Goal: Ask a question: Seek information or help from site administrators or community

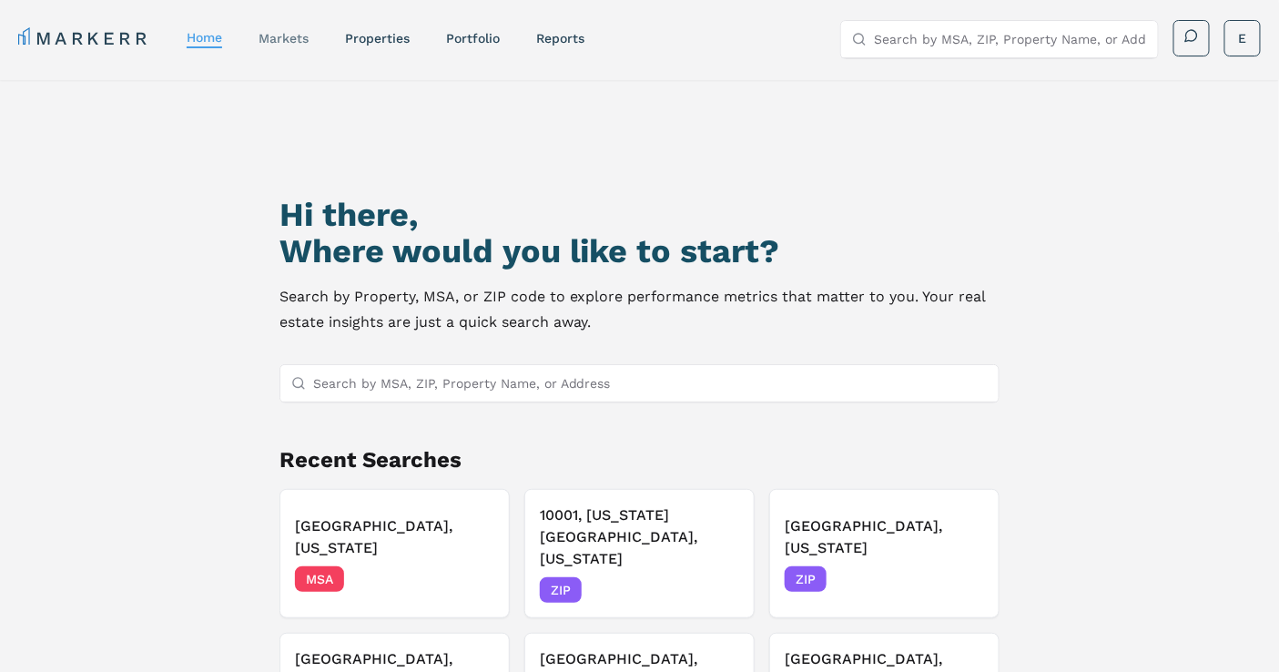
click at [299, 43] on link "markets" at bounding box center [284, 38] width 50 height 15
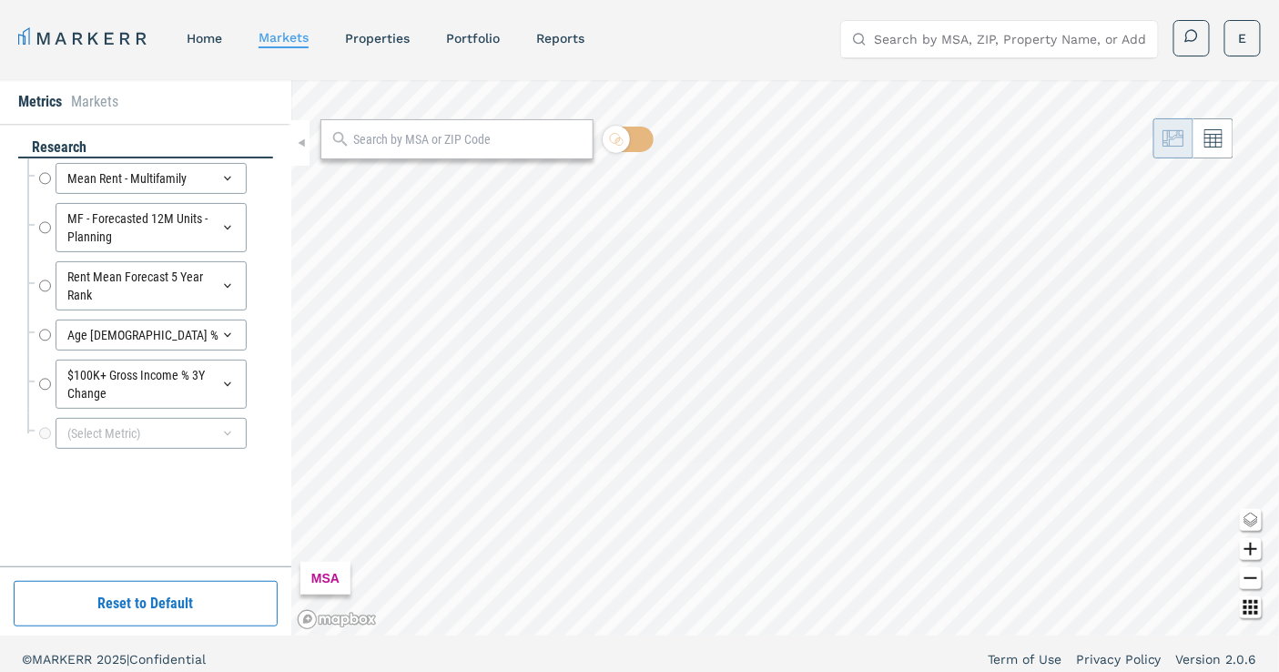
radio input "true"
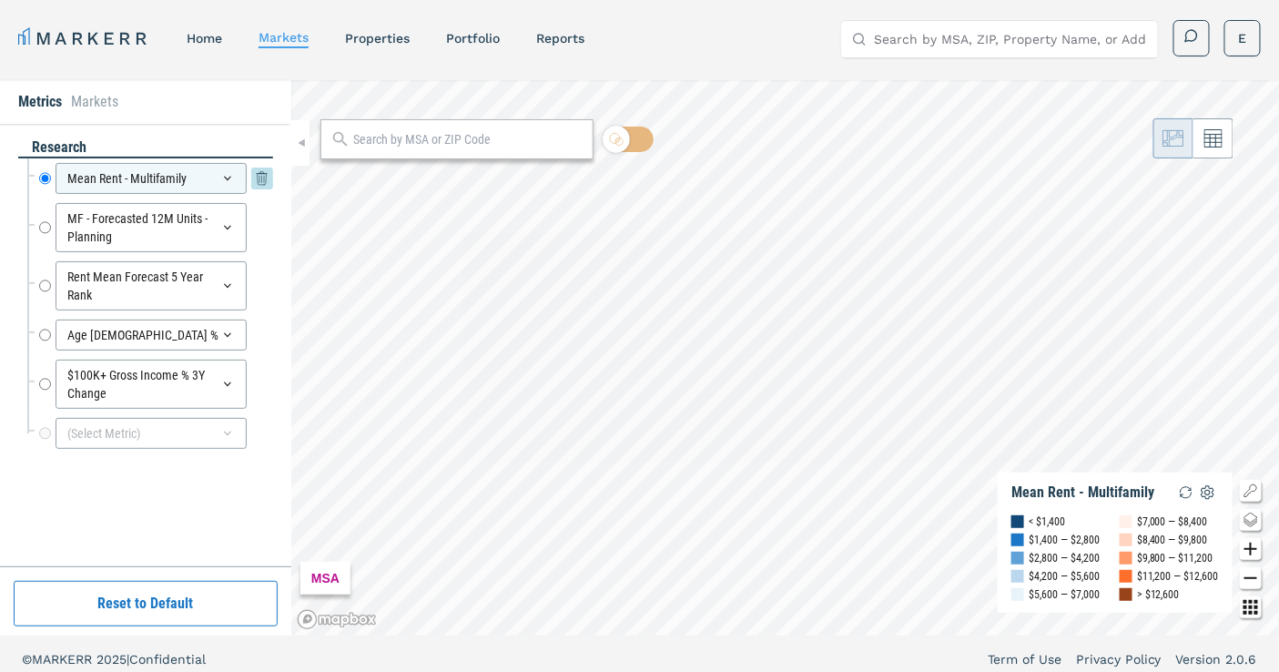
click at [228, 173] on icon at bounding box center [227, 178] width 15 height 15
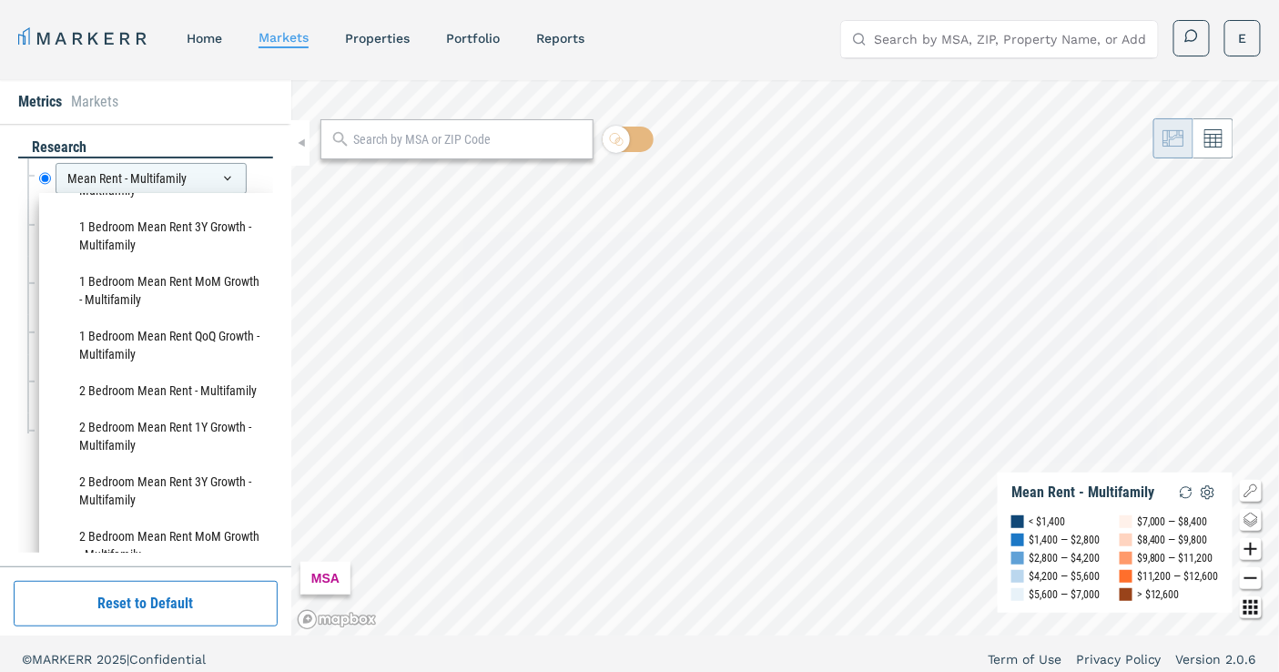
scroll to position [1315, 0]
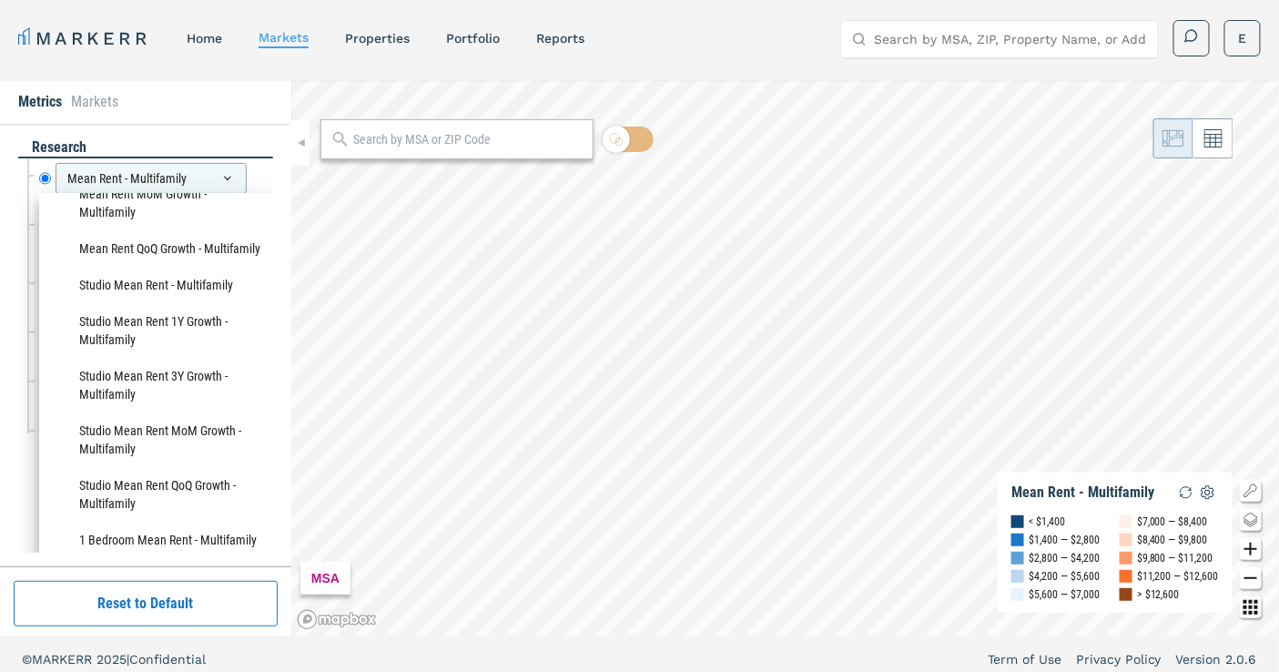
click at [233, 87] on div "Metrics Markets" at bounding box center [145, 102] width 291 height 44
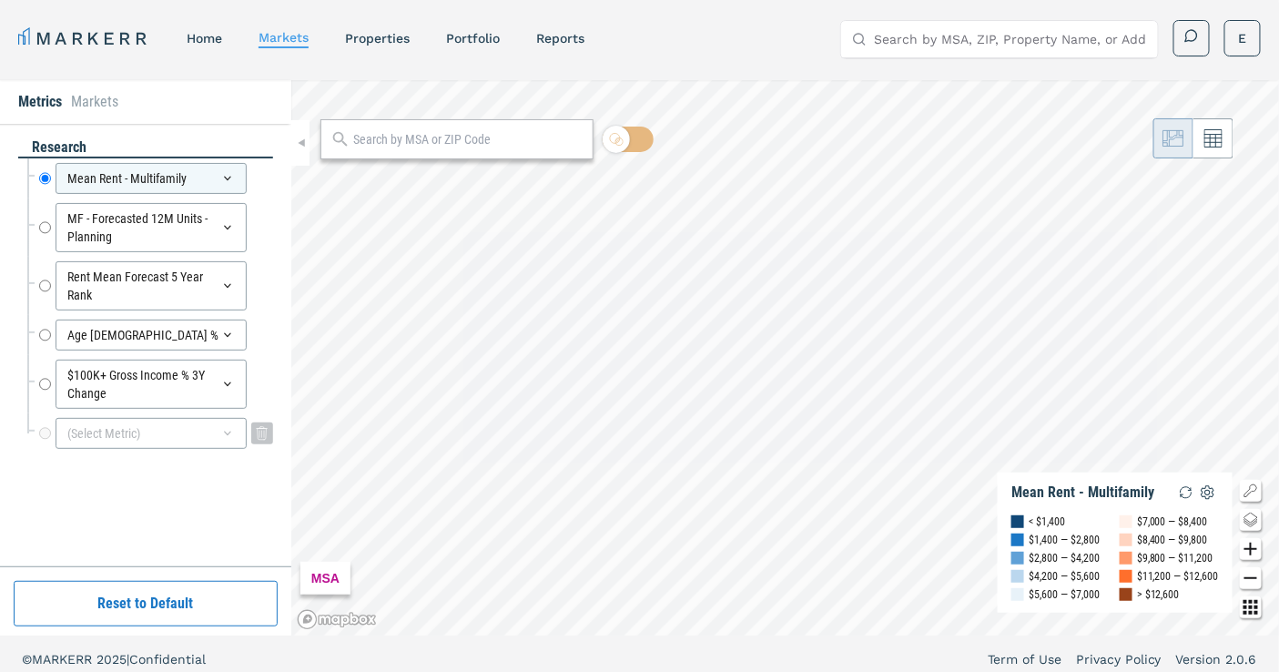
click at [157, 447] on div "(Select Metric)" at bounding box center [151, 433] width 191 height 31
click at [143, 493] on input at bounding box center [156, 477] width 216 height 38
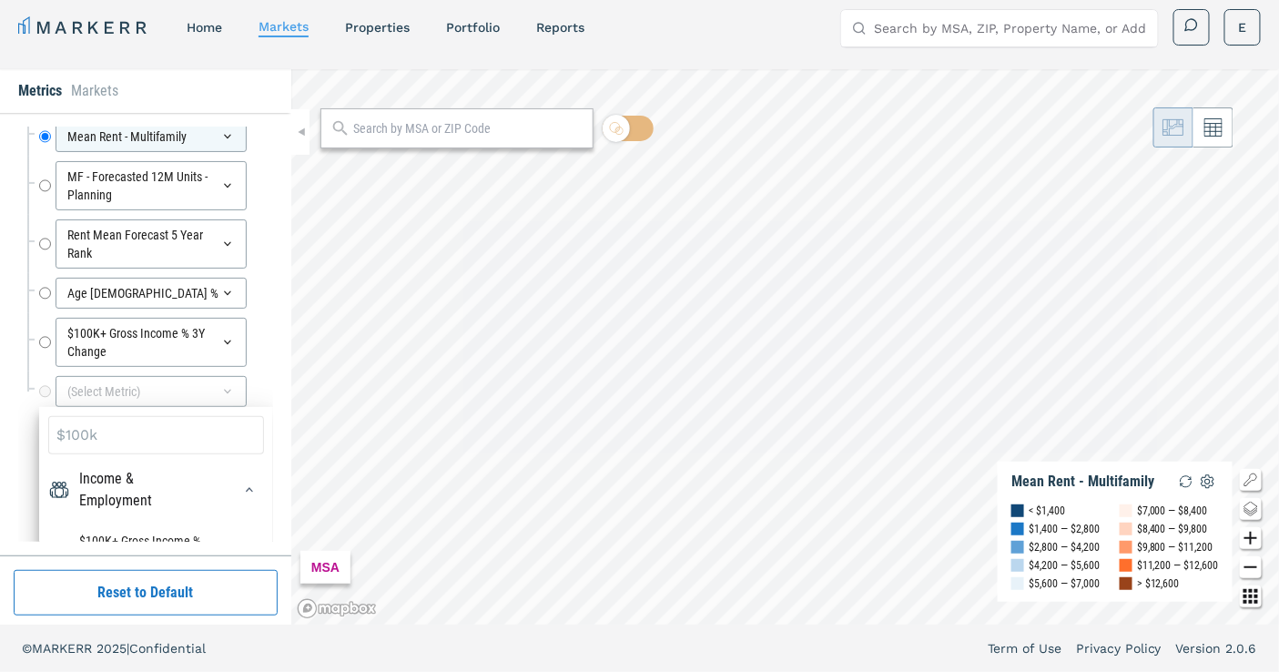
scroll to position [56, 0]
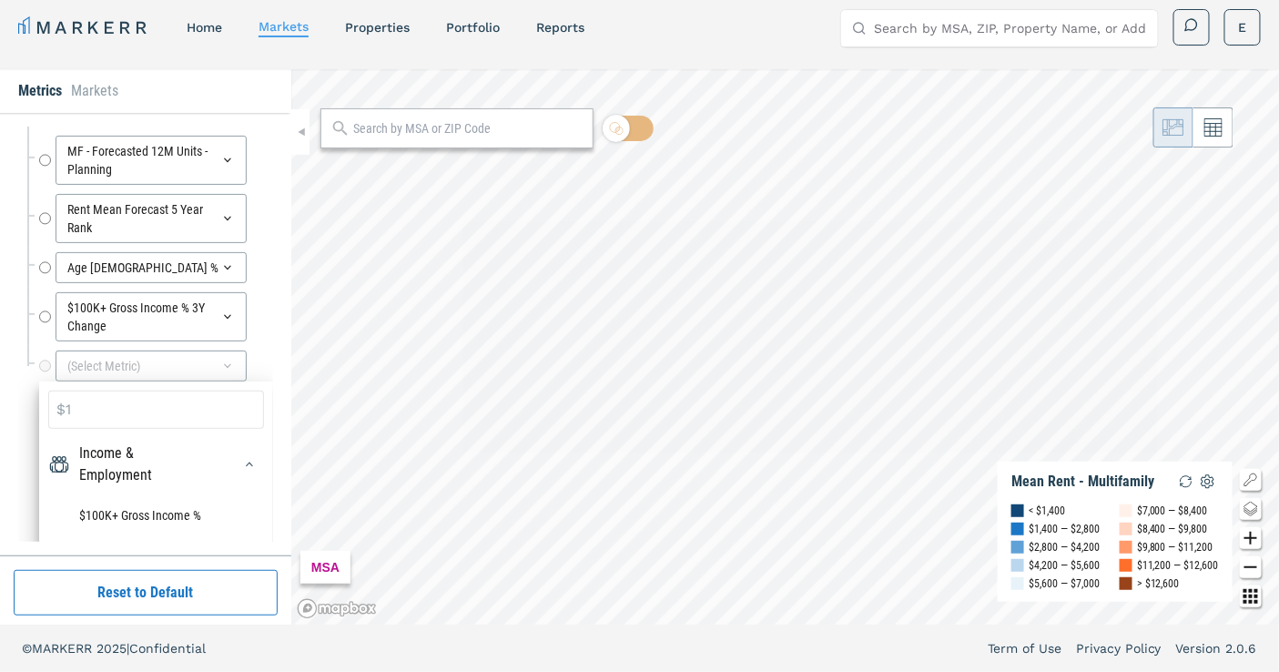
type input "$"
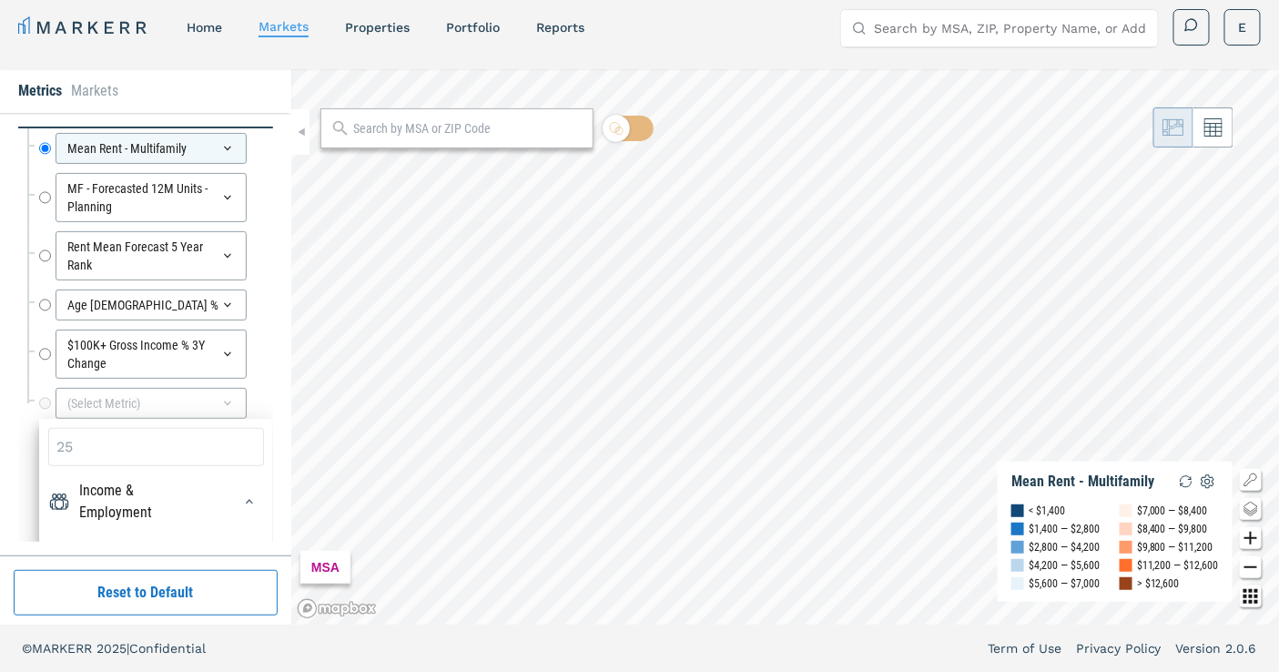
scroll to position [75, 0]
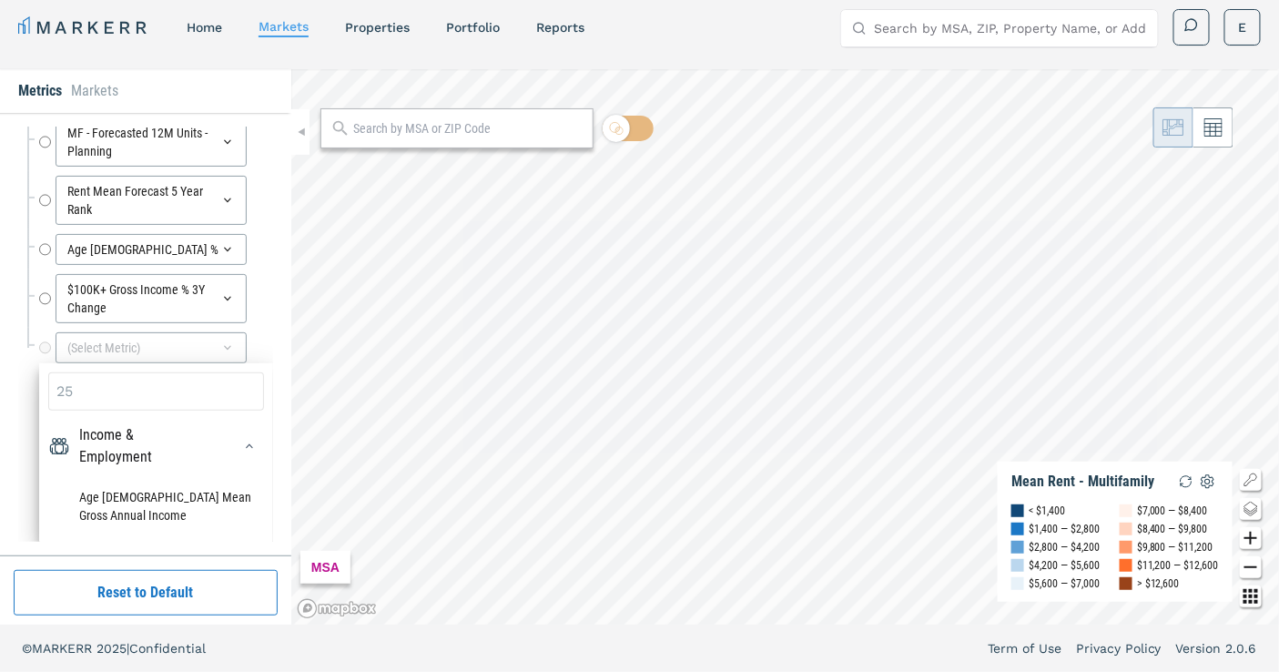
drag, startPoint x: 151, startPoint y: 382, endPoint x: 0, endPoint y: 375, distance: 151.3
click at [0, 375] on div "research Mean Rent - Multifamily Mean Rent - Multifamily MF - Forecasted 12M Un…" at bounding box center [145, 334] width 291 height 442
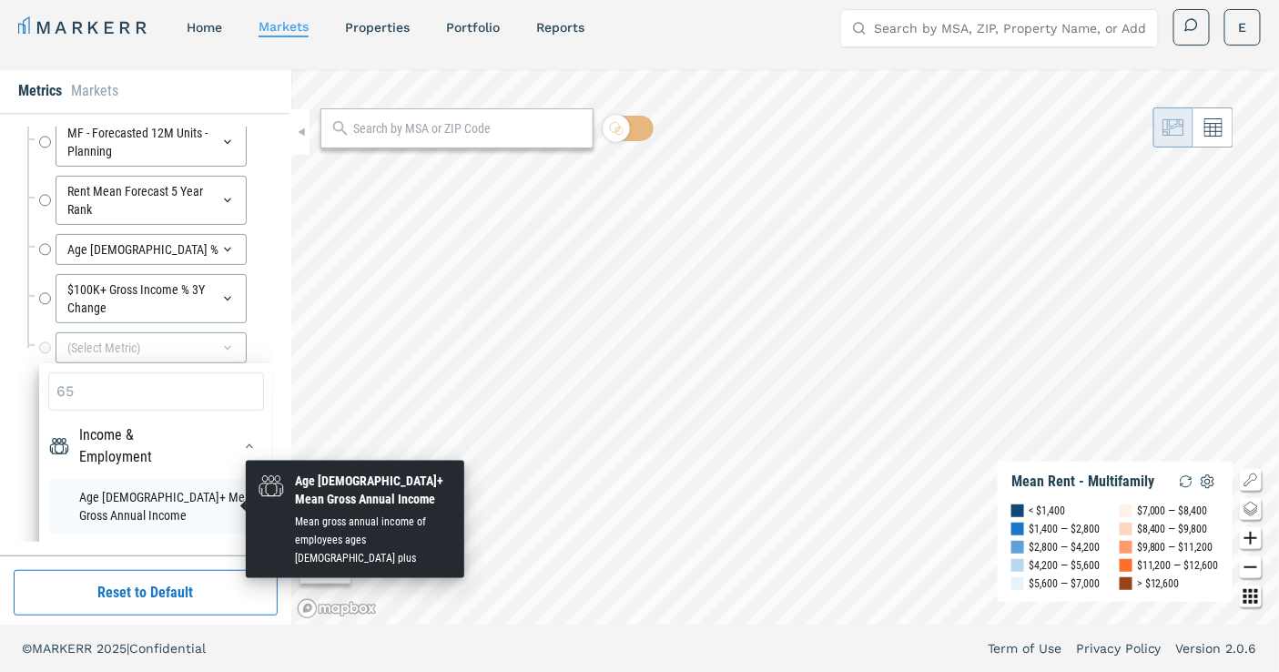
type input "65"
click at [174, 496] on li "Age [DEMOGRAPHIC_DATA]+ Mean Gross Annual Income" at bounding box center [156, 506] width 216 height 55
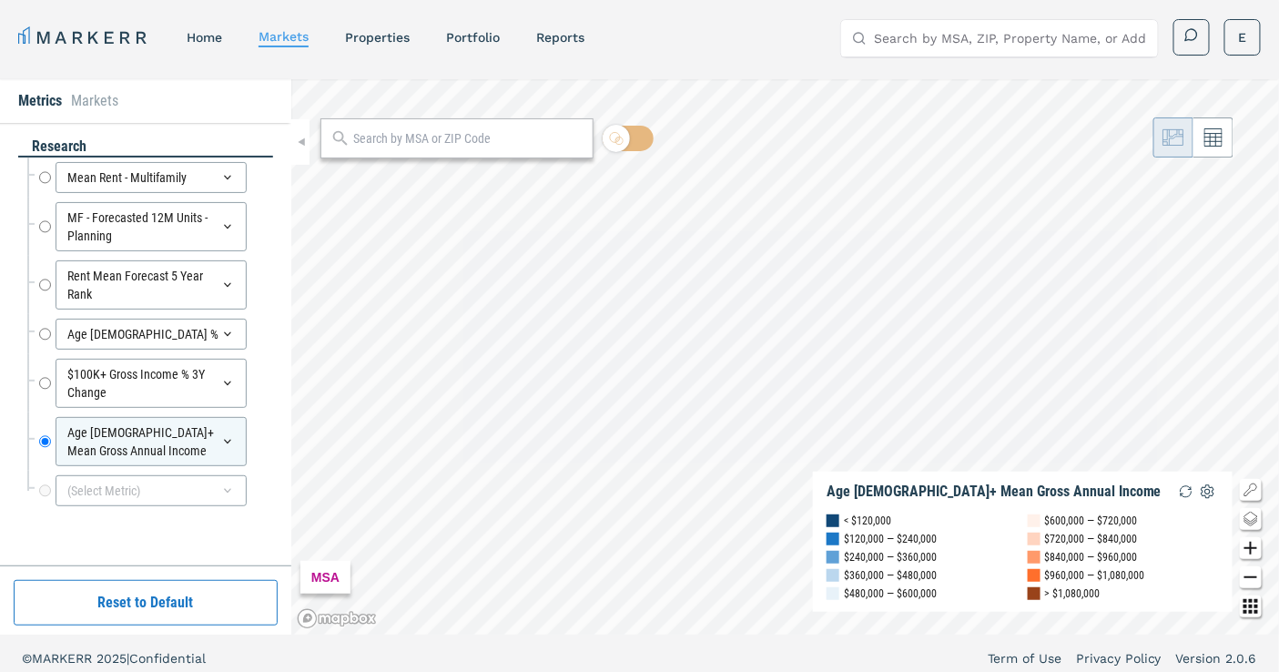
scroll to position [0, 0]
click at [470, 130] on input "text" at bounding box center [468, 139] width 230 height 19
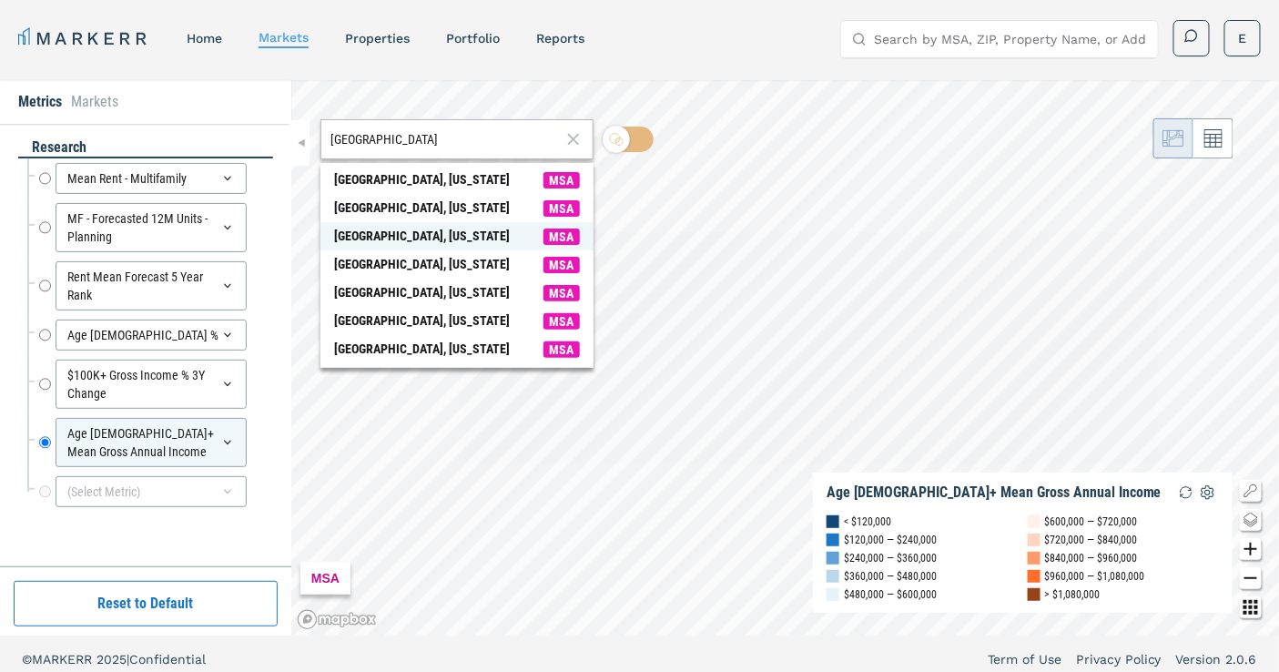
type input "[GEOGRAPHIC_DATA]"
click at [548, 231] on span "MSA" at bounding box center [562, 237] width 36 height 16
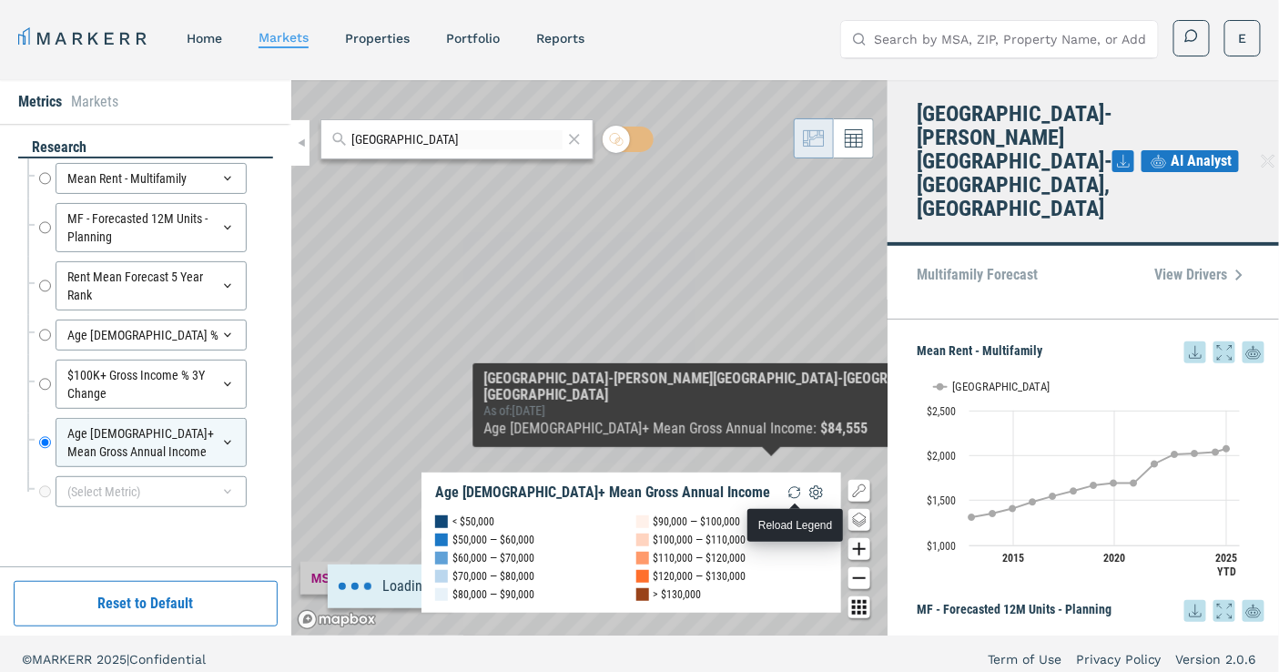
click at [797, 494] on img "button" at bounding box center [795, 493] width 22 height 22
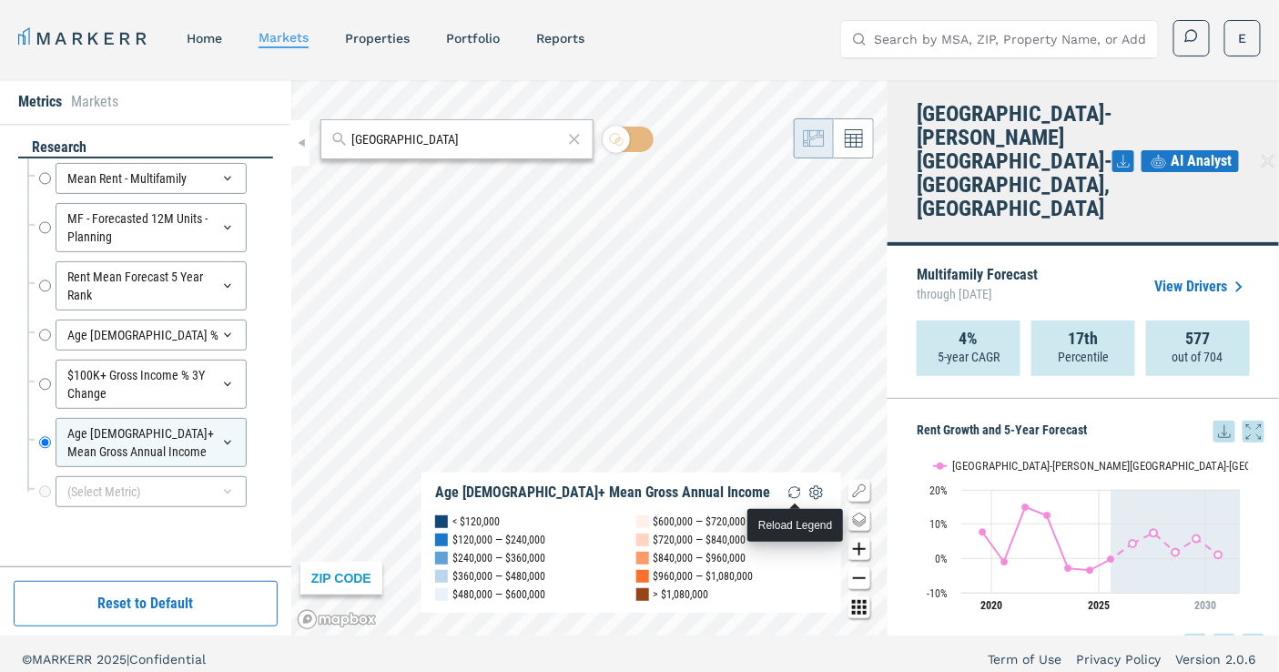
click at [799, 493] on img "button" at bounding box center [795, 493] width 22 height 22
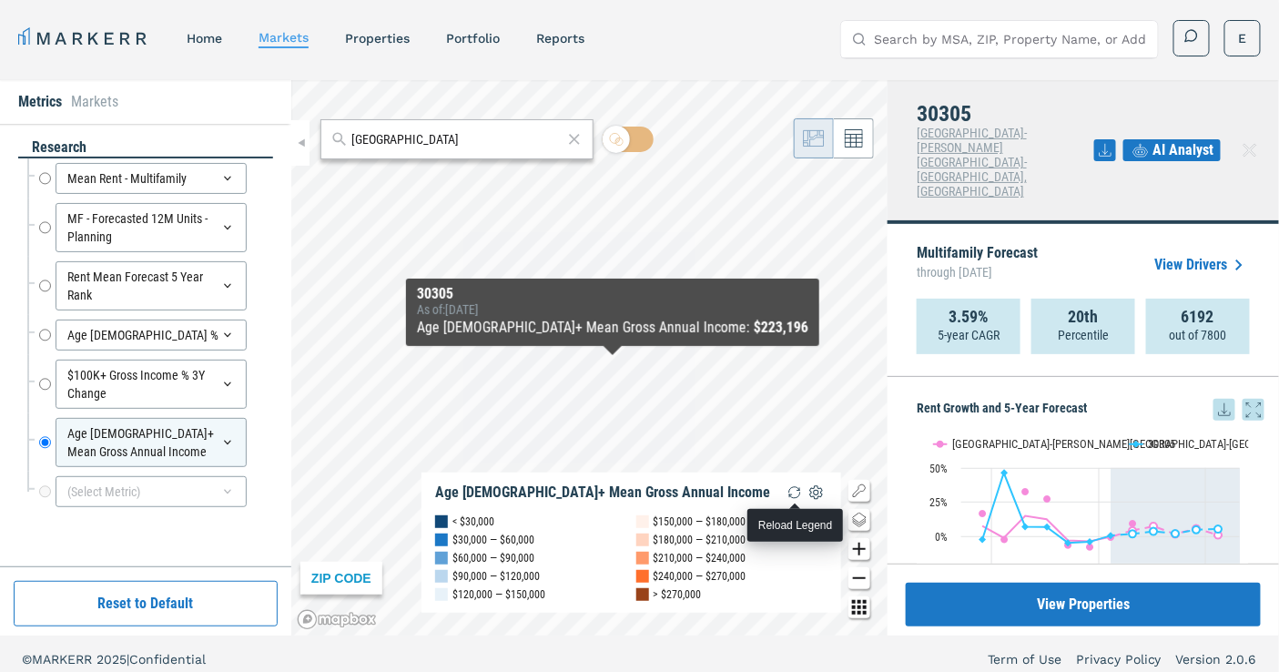
click at [793, 502] on img "button" at bounding box center [795, 493] width 22 height 22
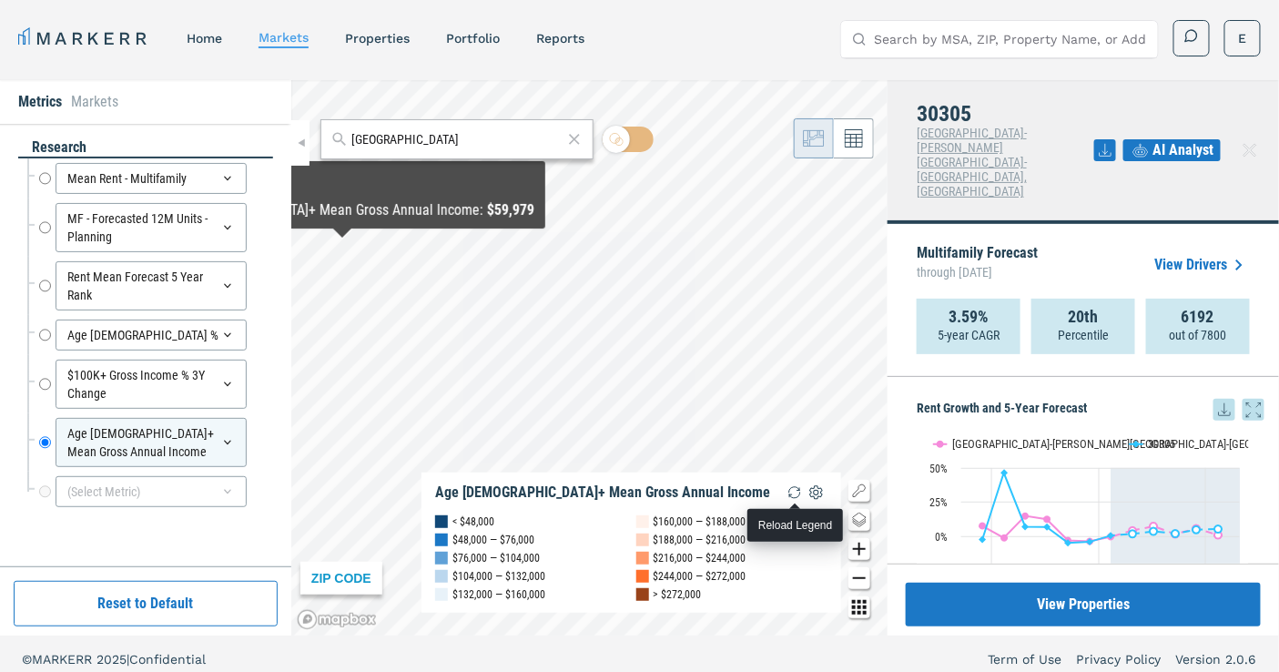
scroll to position [11, 0]
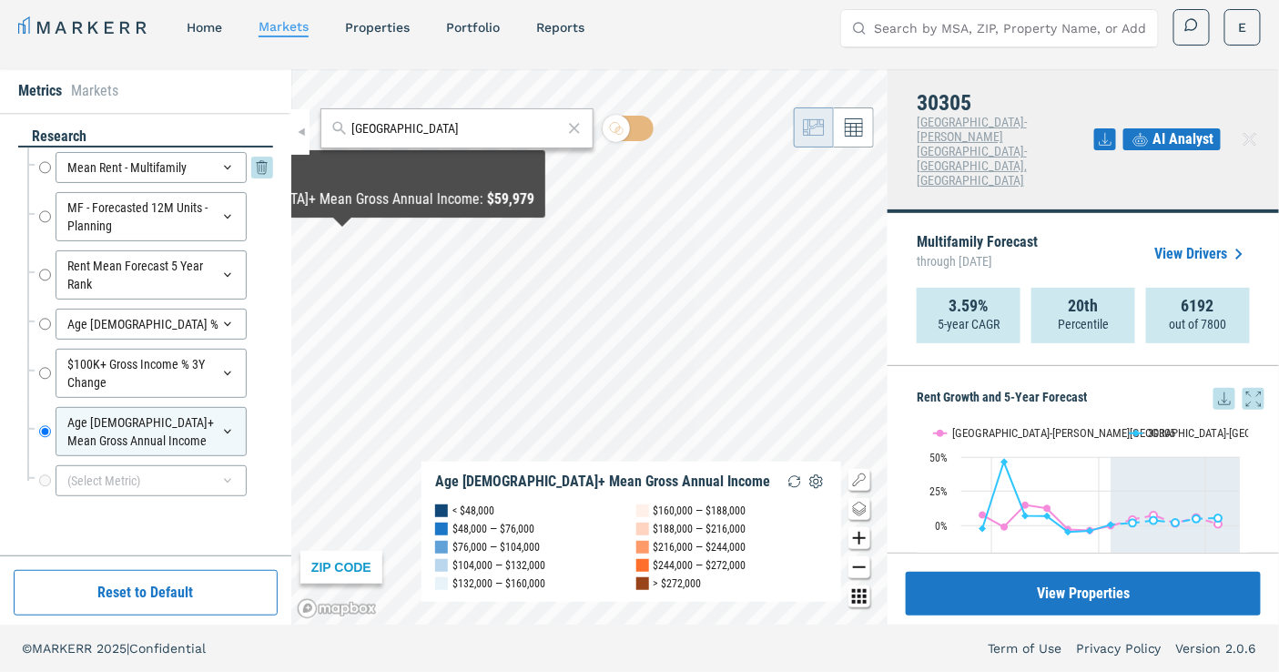
click at [258, 162] on icon at bounding box center [262, 168] width 22 height 22
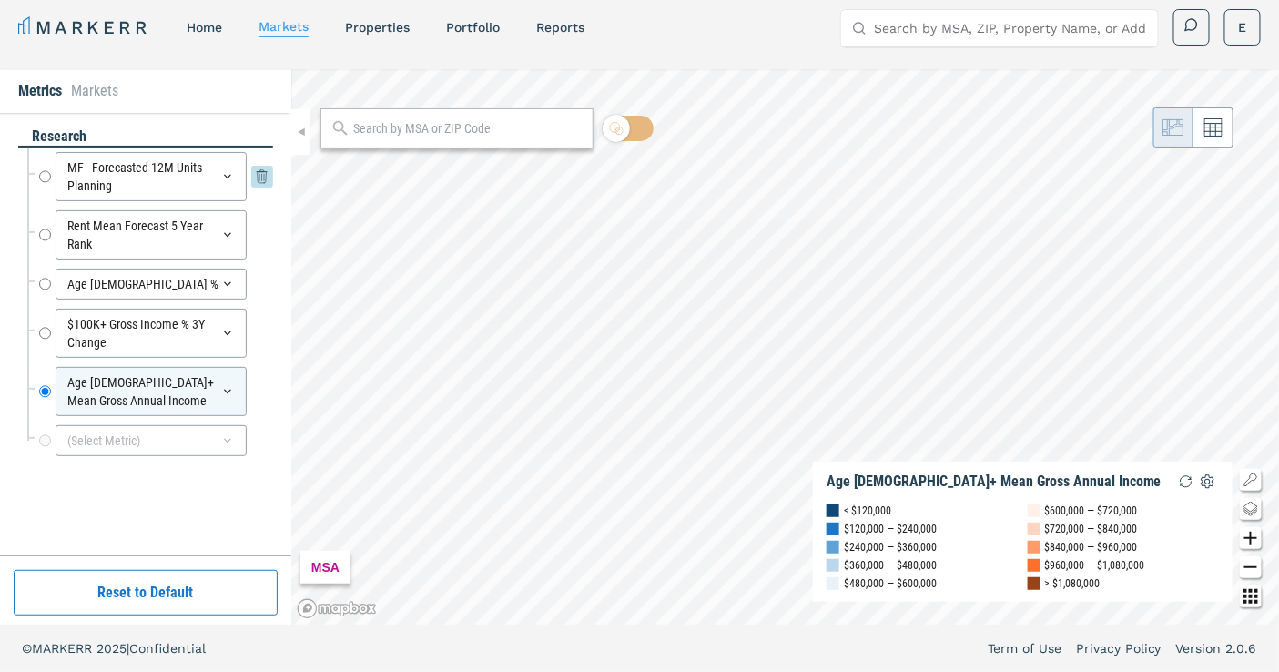
click at [259, 175] on icon at bounding box center [262, 177] width 22 height 22
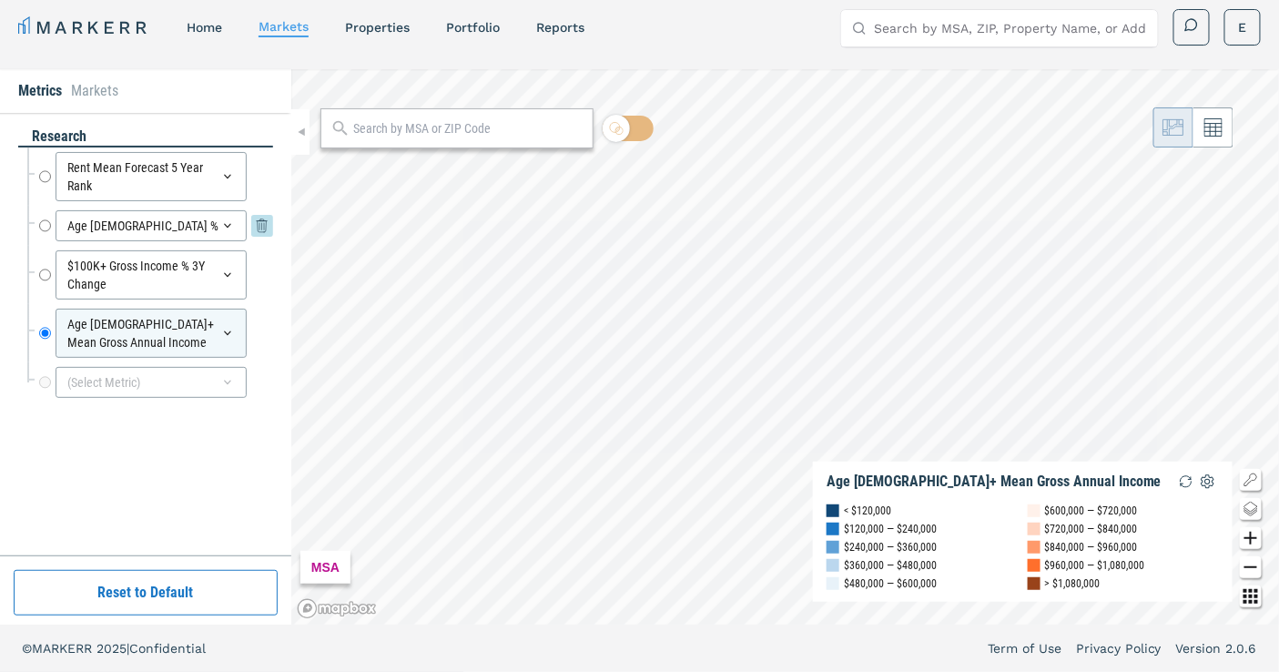
click at [259, 215] on icon at bounding box center [262, 226] width 22 height 22
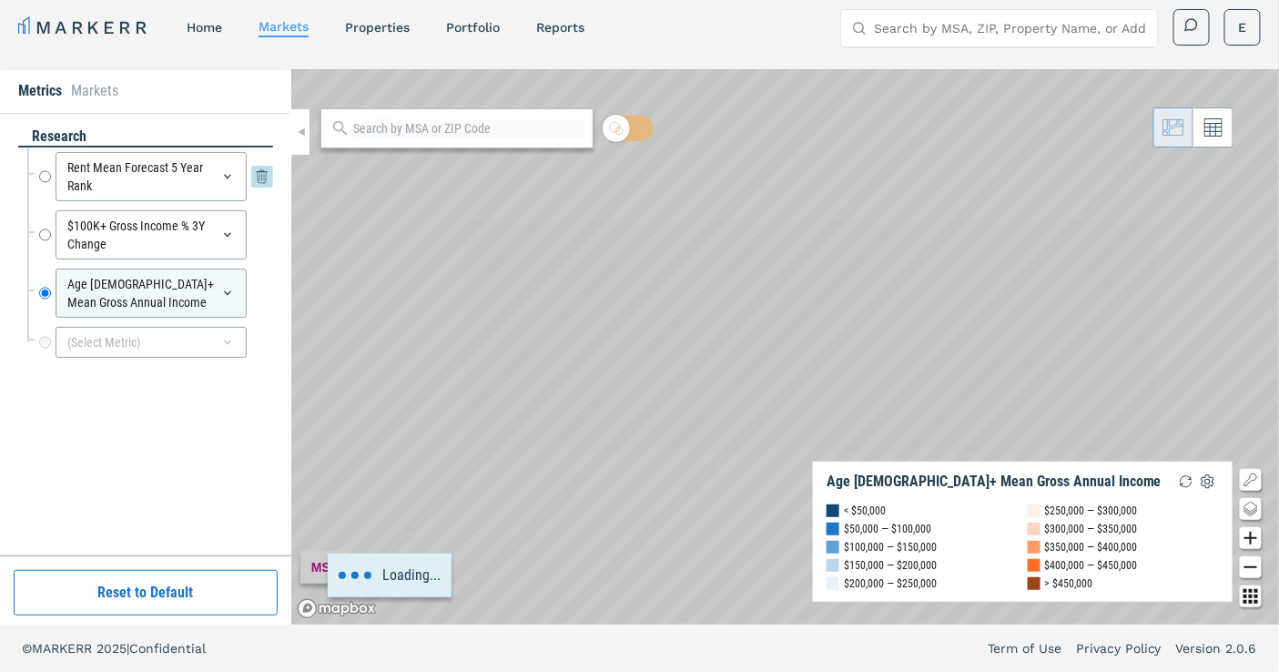
click at [262, 178] on icon at bounding box center [262, 177] width 22 height 22
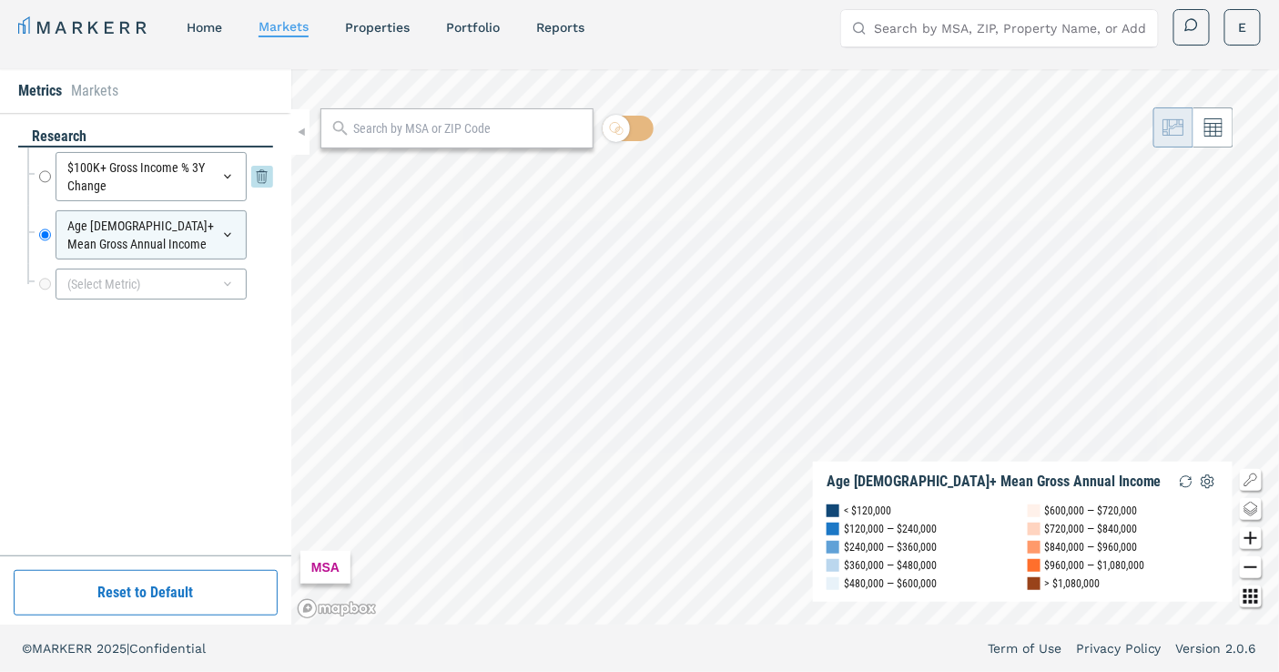
click at [258, 178] on icon at bounding box center [262, 177] width 9 height 11
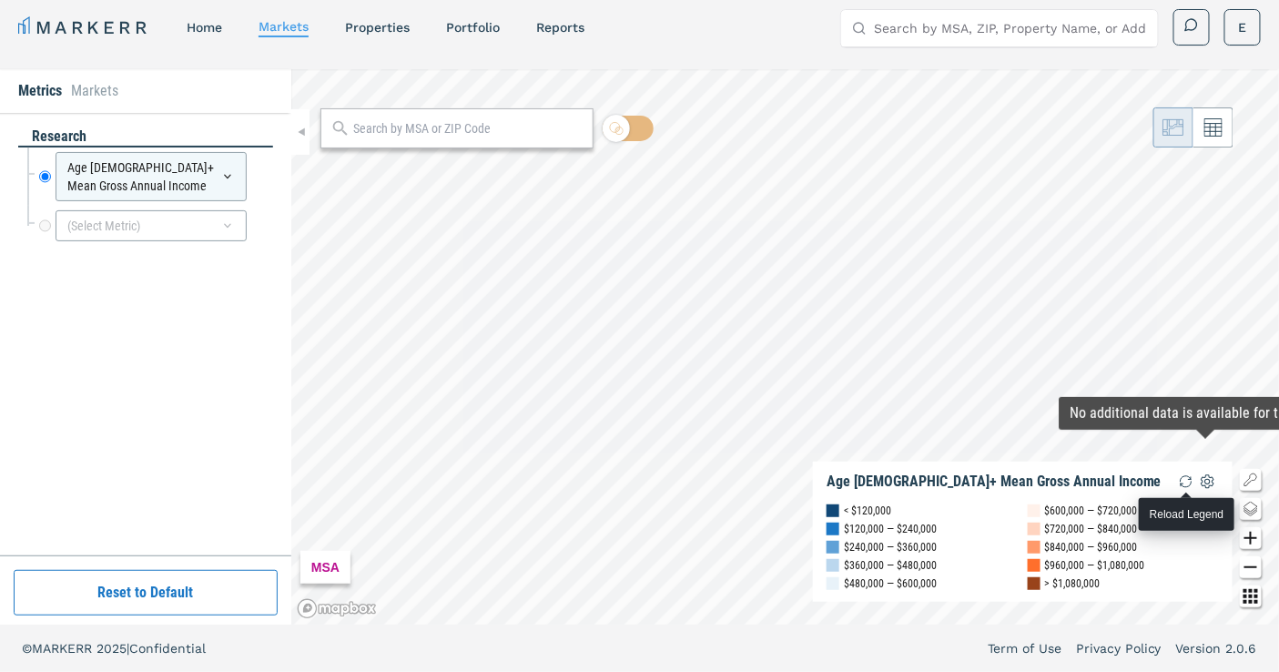
click at [1188, 478] on img "button" at bounding box center [1186, 482] width 22 height 22
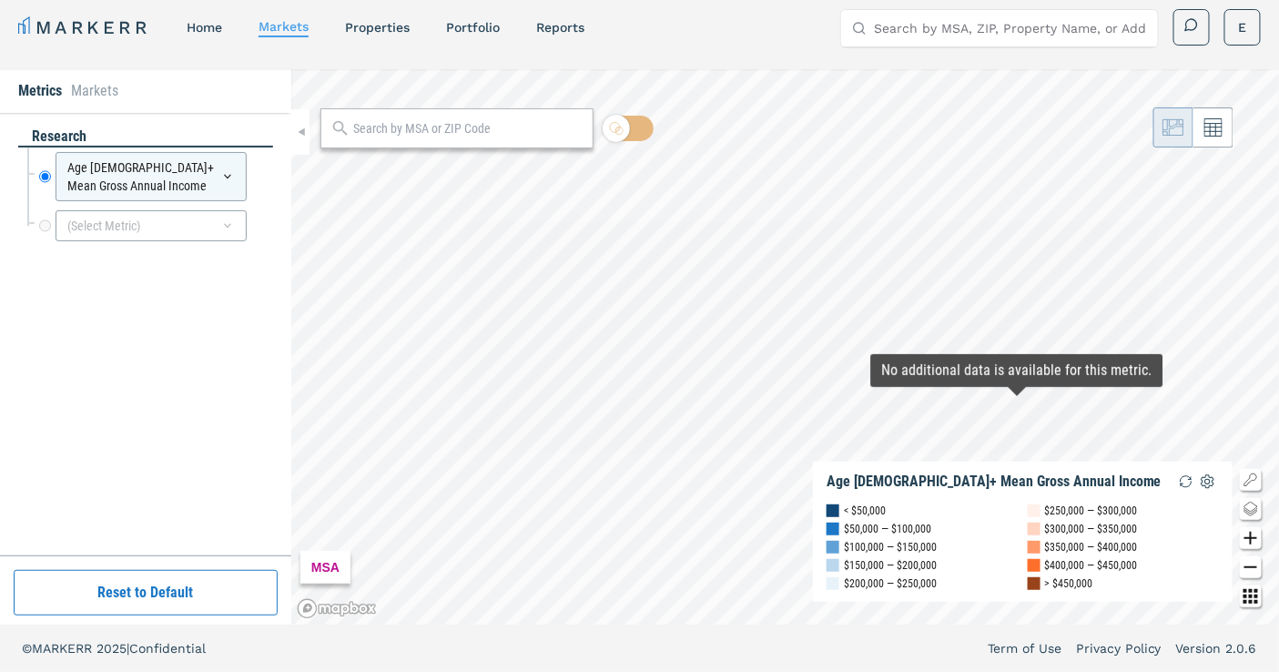
click at [1017, 406] on div "MSA Age [DEMOGRAPHIC_DATA]+ Mean Gross Annual Income < $50,000 $50,000 — $100,0…" at bounding box center [785, 346] width 988 height 555
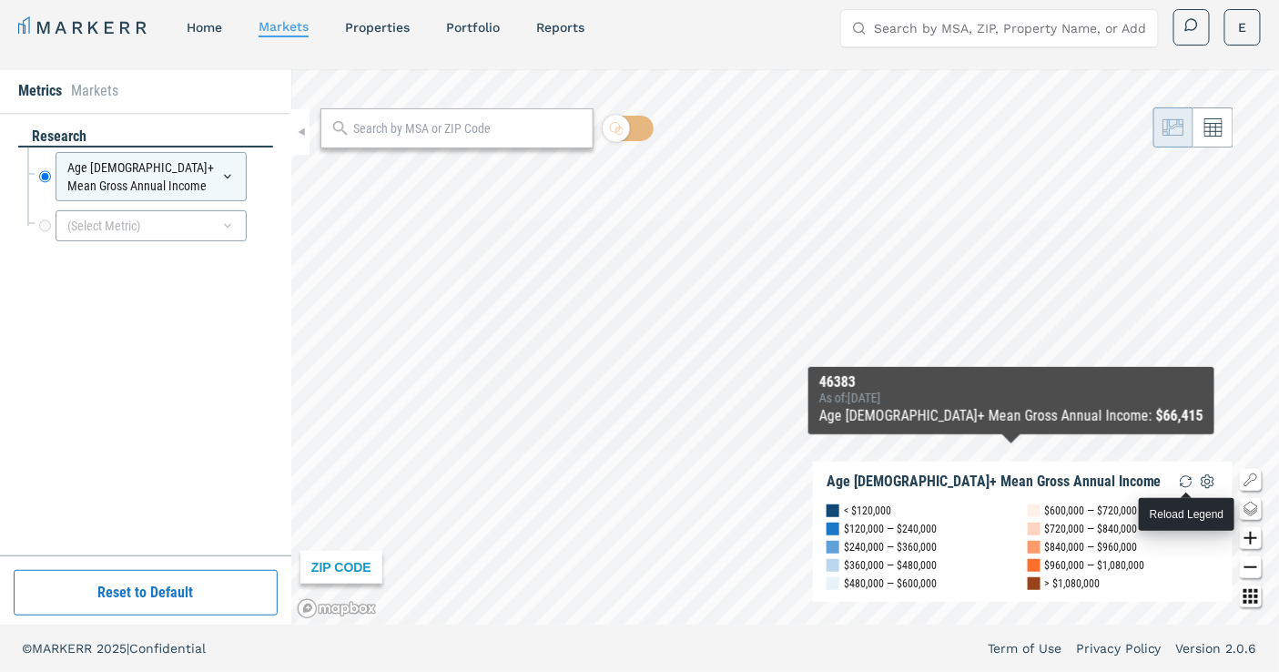
click at [1193, 480] on img "button" at bounding box center [1186, 482] width 22 height 22
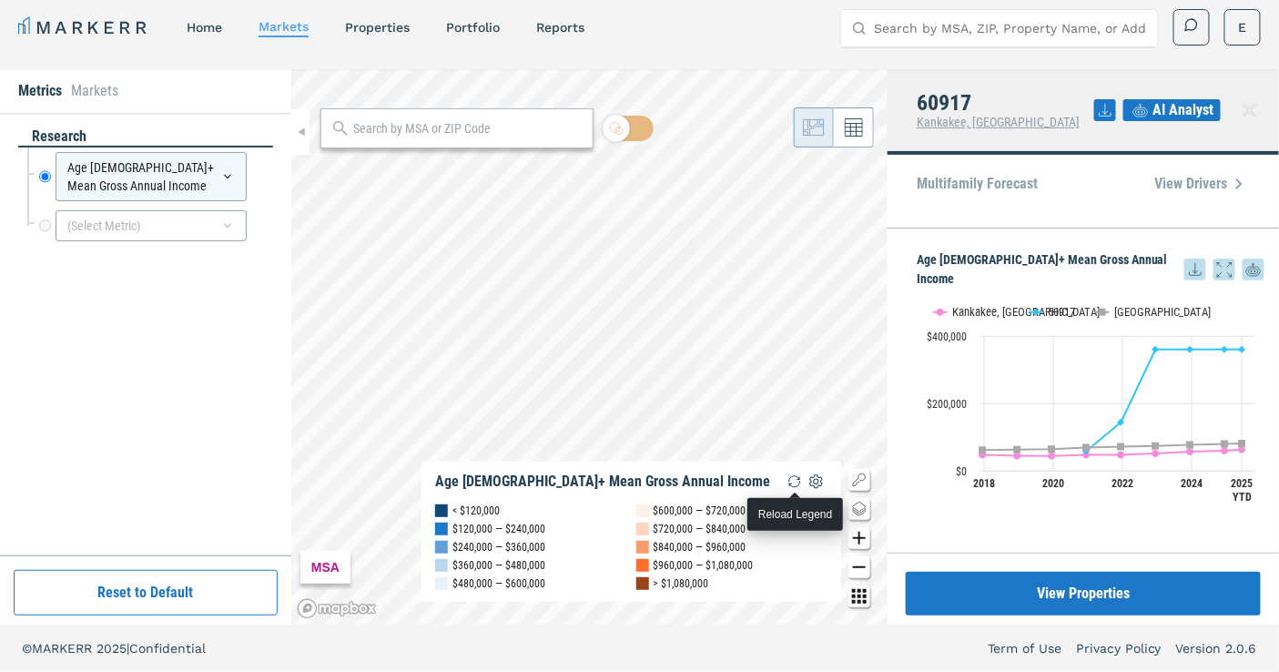
click at [797, 484] on img "button" at bounding box center [795, 482] width 22 height 22
click at [1254, 106] on icon at bounding box center [1250, 110] width 22 height 22
